Goal: Transaction & Acquisition: Purchase product/service

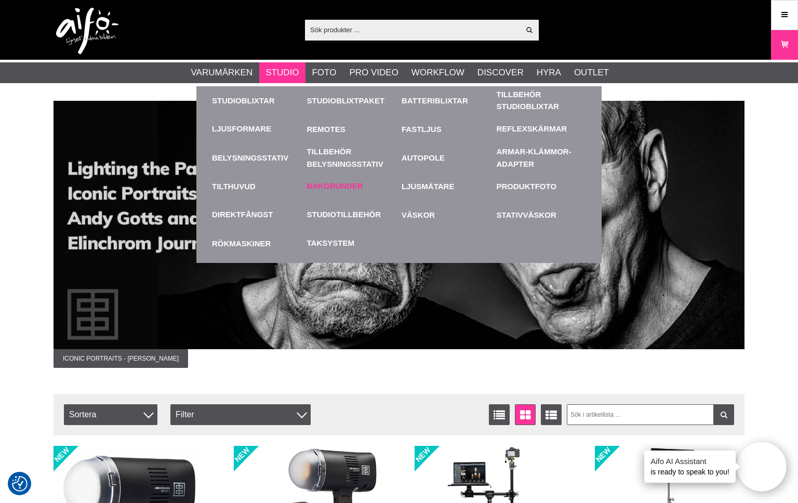
click at [341, 189] on link "Bakgrunder" at bounding box center [335, 186] width 56 height 12
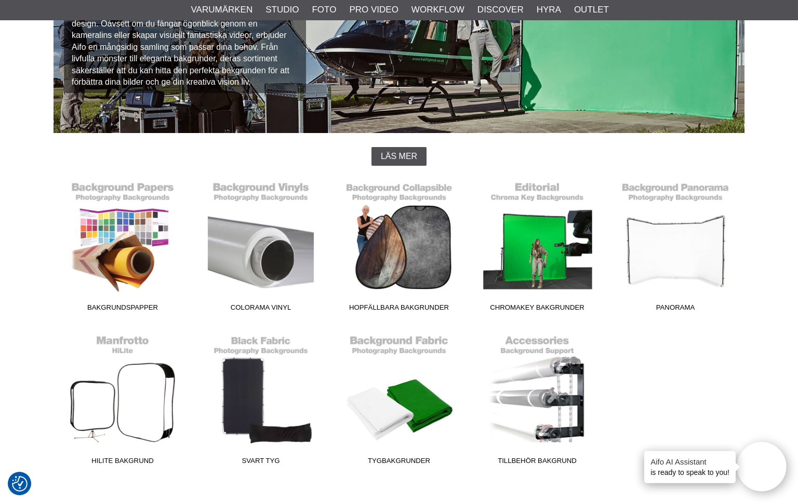
scroll to position [169, 0]
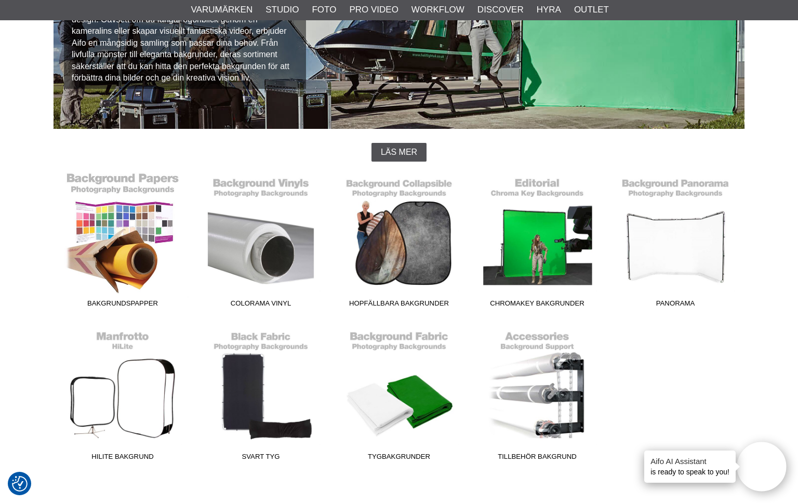
click at [130, 209] on link "Bakgrundspapper" at bounding box center [123, 242] width 138 height 140
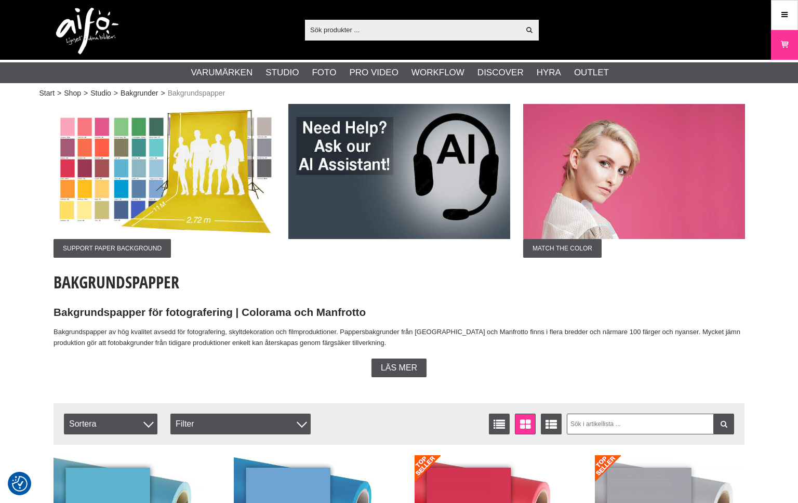
checkbox input "true"
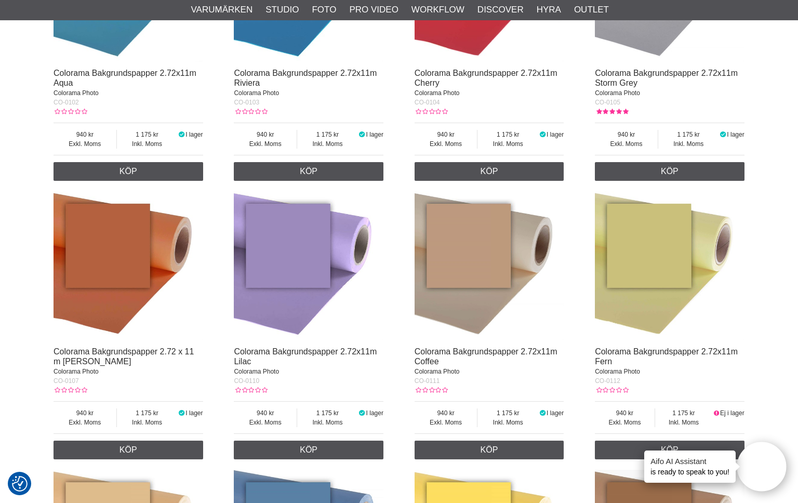
scroll to position [299, 0]
